Goal: Complete application form

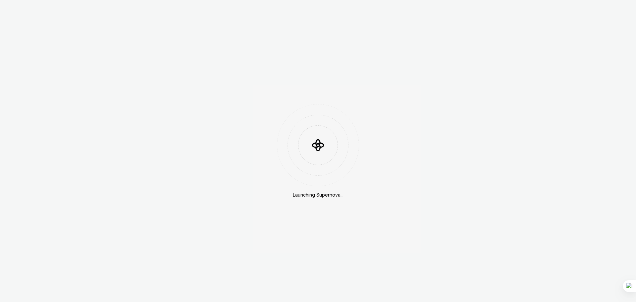
scroll to position [77, 0]
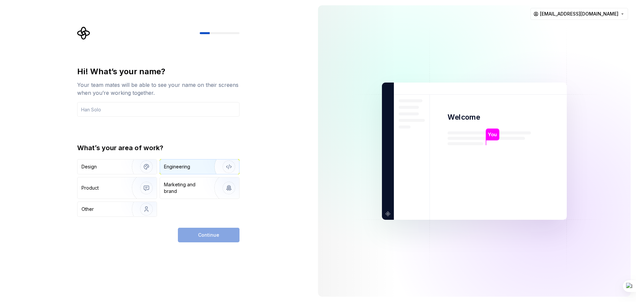
click at [206, 165] on img "button" at bounding box center [224, 166] width 42 height 44
click at [221, 233] on div "Continue" at bounding box center [209, 234] width 62 height 15
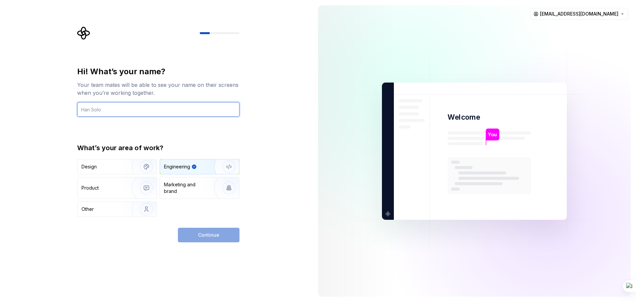
click at [143, 106] on input "text" at bounding box center [158, 109] width 162 height 15
type input "ripper76"
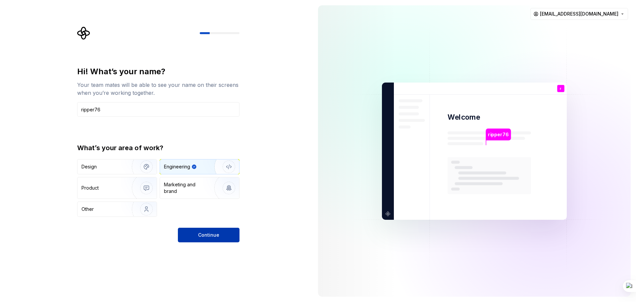
click at [209, 235] on span "Continue" at bounding box center [208, 234] width 21 height 7
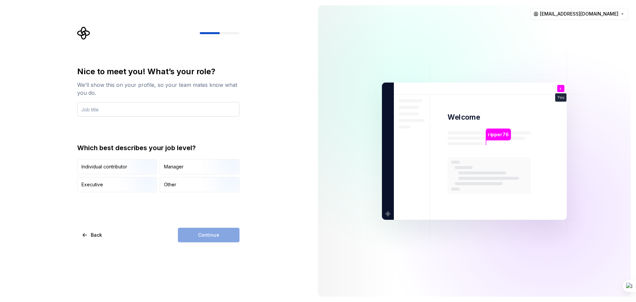
click at [176, 109] on input "text" at bounding box center [158, 109] width 162 height 15
type input "IT-Database Supervisor"
click at [181, 184] on div "Other" at bounding box center [199, 184] width 79 height 15
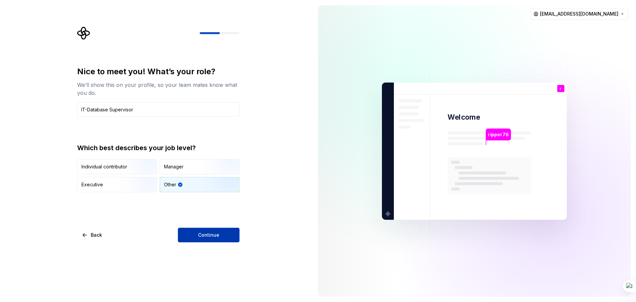
click at [220, 233] on button "Continue" at bounding box center [209, 234] width 62 height 15
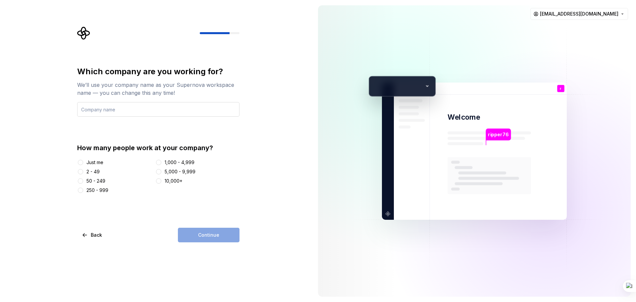
click at [129, 114] on input "text" at bounding box center [158, 109] width 162 height 15
click at [133, 110] on input "text" at bounding box center [158, 109] width 162 height 15
type input "T"
type input "PT. MoPaKha"
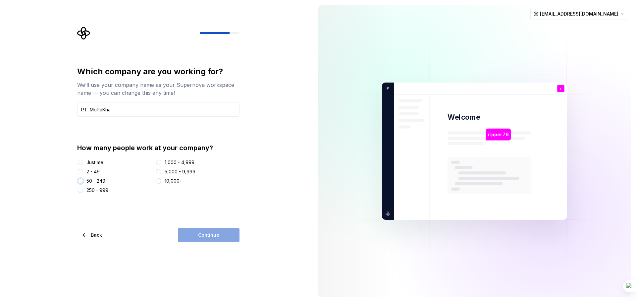
click at [80, 182] on button "50 - 249" at bounding box center [80, 180] width 5 height 5
click at [212, 232] on span "Continue" at bounding box center [208, 234] width 21 height 7
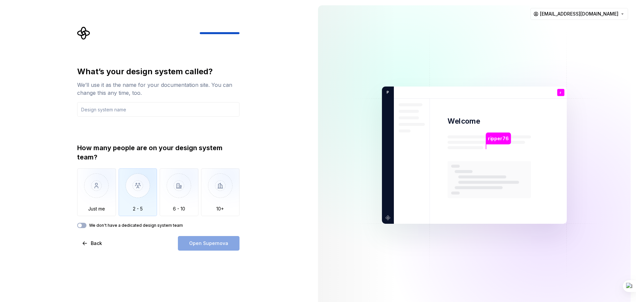
click at [138, 194] on img "button" at bounding box center [138, 190] width 39 height 44
click at [99, 190] on img "button" at bounding box center [96, 190] width 39 height 44
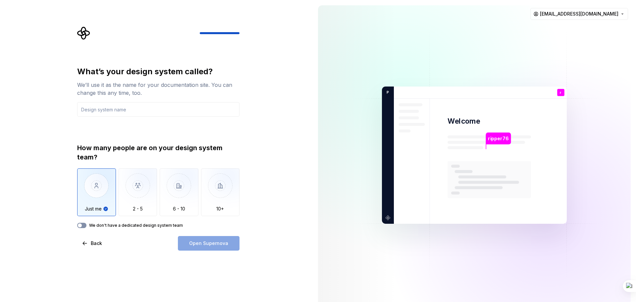
click at [83, 225] on button "We don't have a dedicated design system team" at bounding box center [81, 225] width 9 height 5
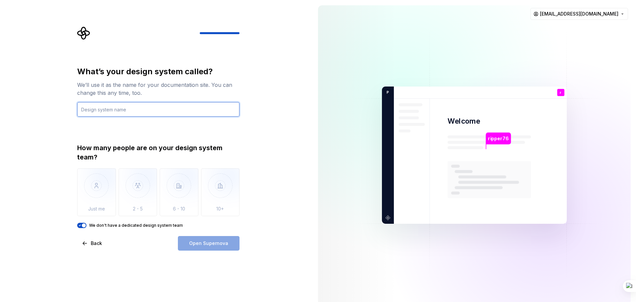
click at [152, 107] on input "text" at bounding box center [158, 109] width 162 height 15
click at [78, 224] on icon "button" at bounding box center [79, 225] width 5 height 4
click at [151, 113] on input "text" at bounding box center [158, 109] width 162 height 15
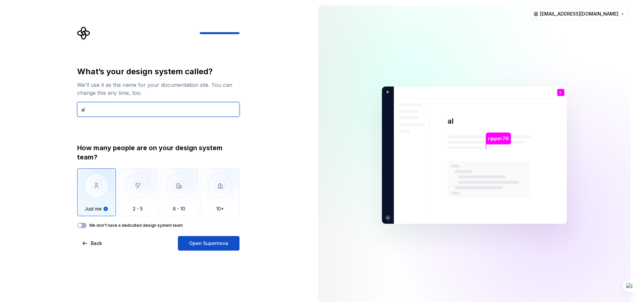
type input "a"
type input "AiOS"
click at [302, 170] on div "What’s your design system called? We’ll use it as the name for your documentati…" at bounding box center [156, 155] width 313 height 310
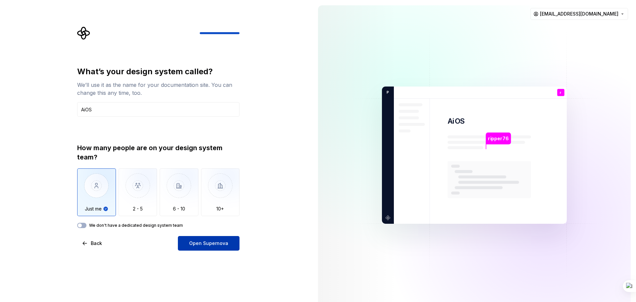
click at [214, 244] on span "Open Supernova" at bounding box center [208, 243] width 39 height 7
